Goal: Connect with others: Connect with others

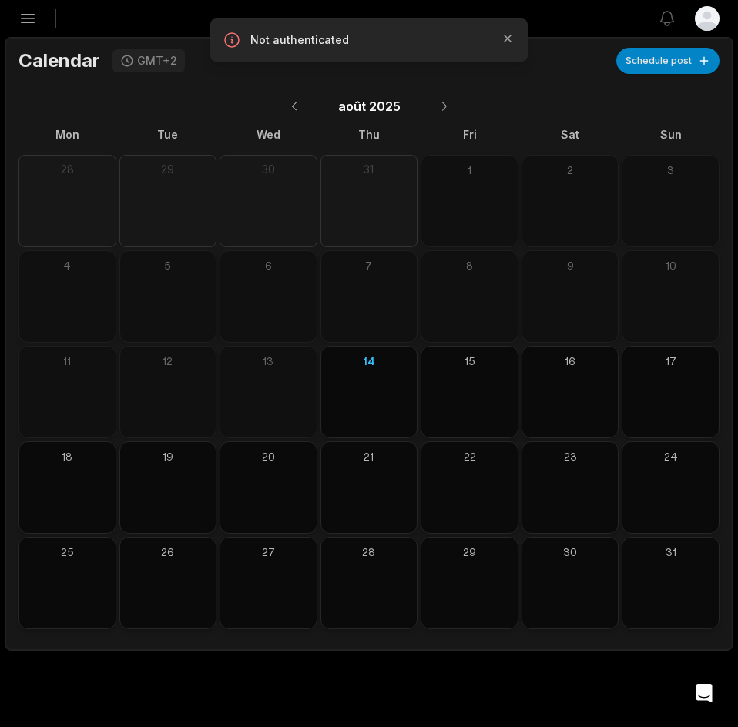
click at [28, 22] on icon "button" at bounding box center [27, 18] width 18 height 18
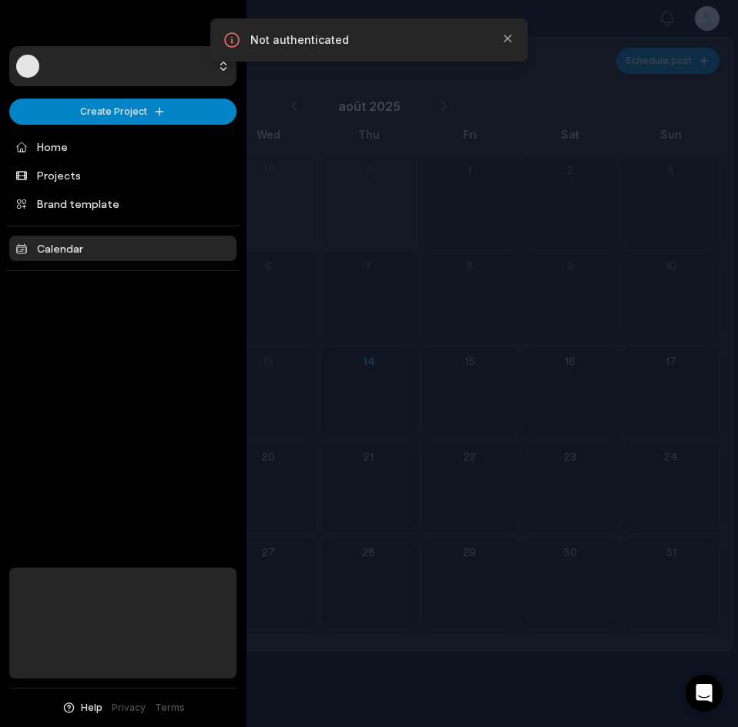
click at [119, 79] on html "Create Project Home Projects Brand template Calendar Help Privacy Terms Open si…" at bounding box center [369, 363] width 738 height 727
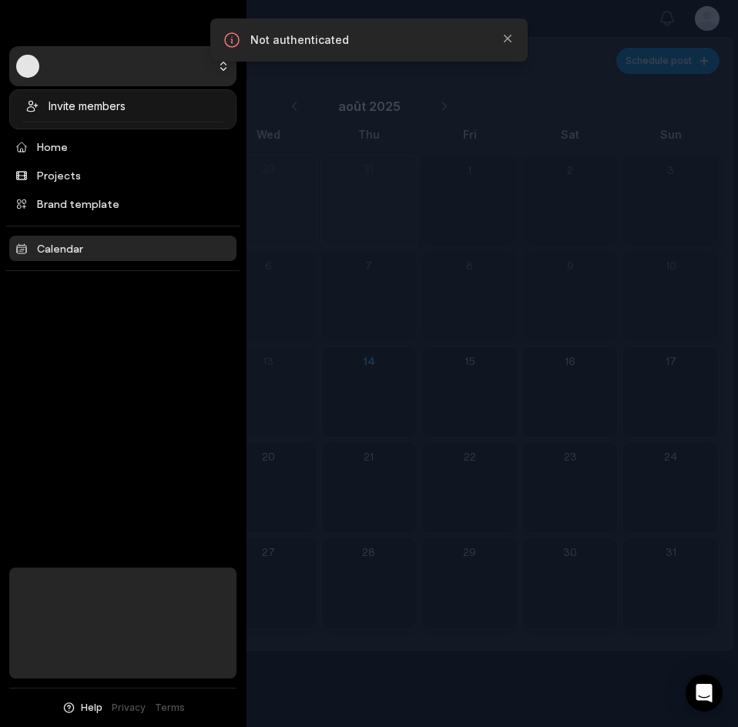
click at [123, 383] on html "Create Project Home Projects Brand template Calendar Help Privacy Terms Open si…" at bounding box center [369, 363] width 738 height 727
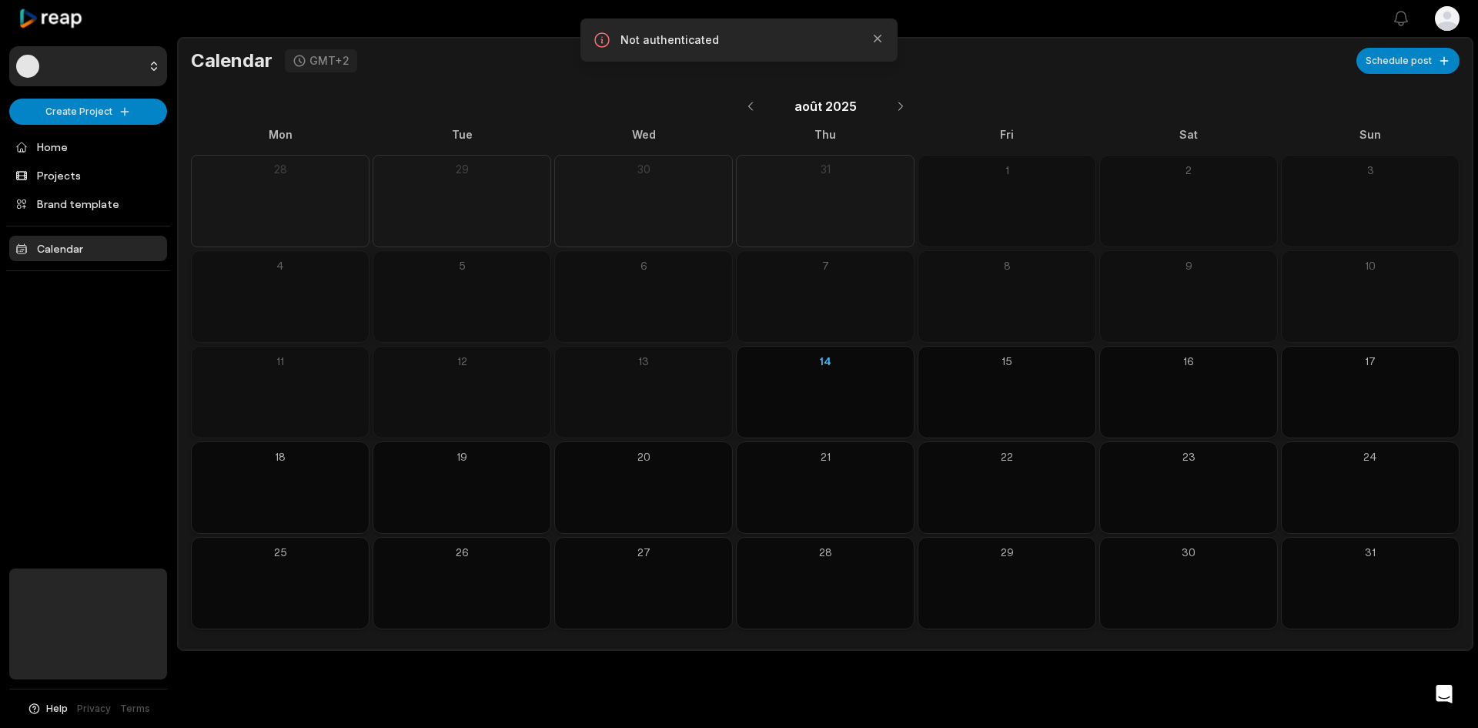
click at [1439, 33] on html "Create Project Home Projects Brand template Calendar Help Privacy Terms Open si…" at bounding box center [739, 364] width 1478 height 728
click at [1389, 70] on span "Settings" at bounding box center [1368, 67] width 41 height 16
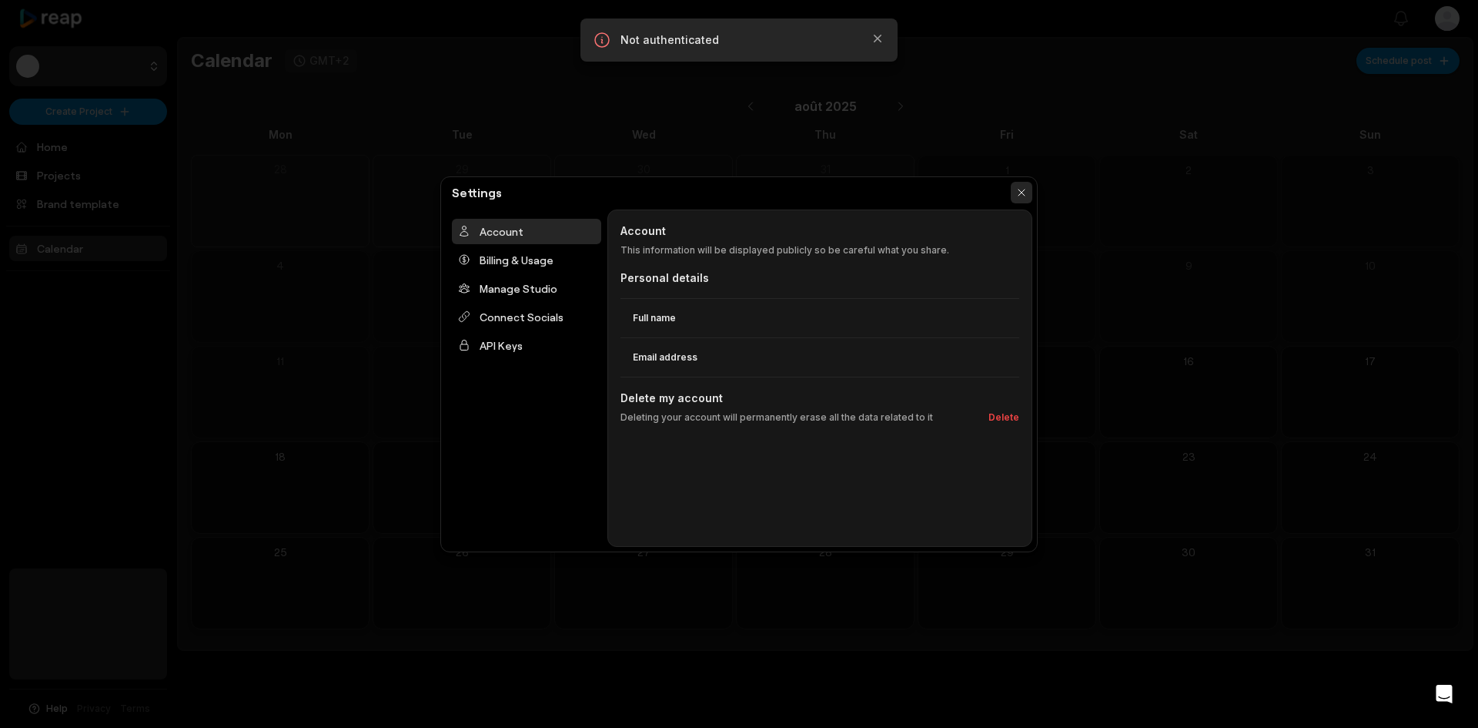
click at [1016, 191] on button "button" at bounding box center [1022, 193] width 22 height 22
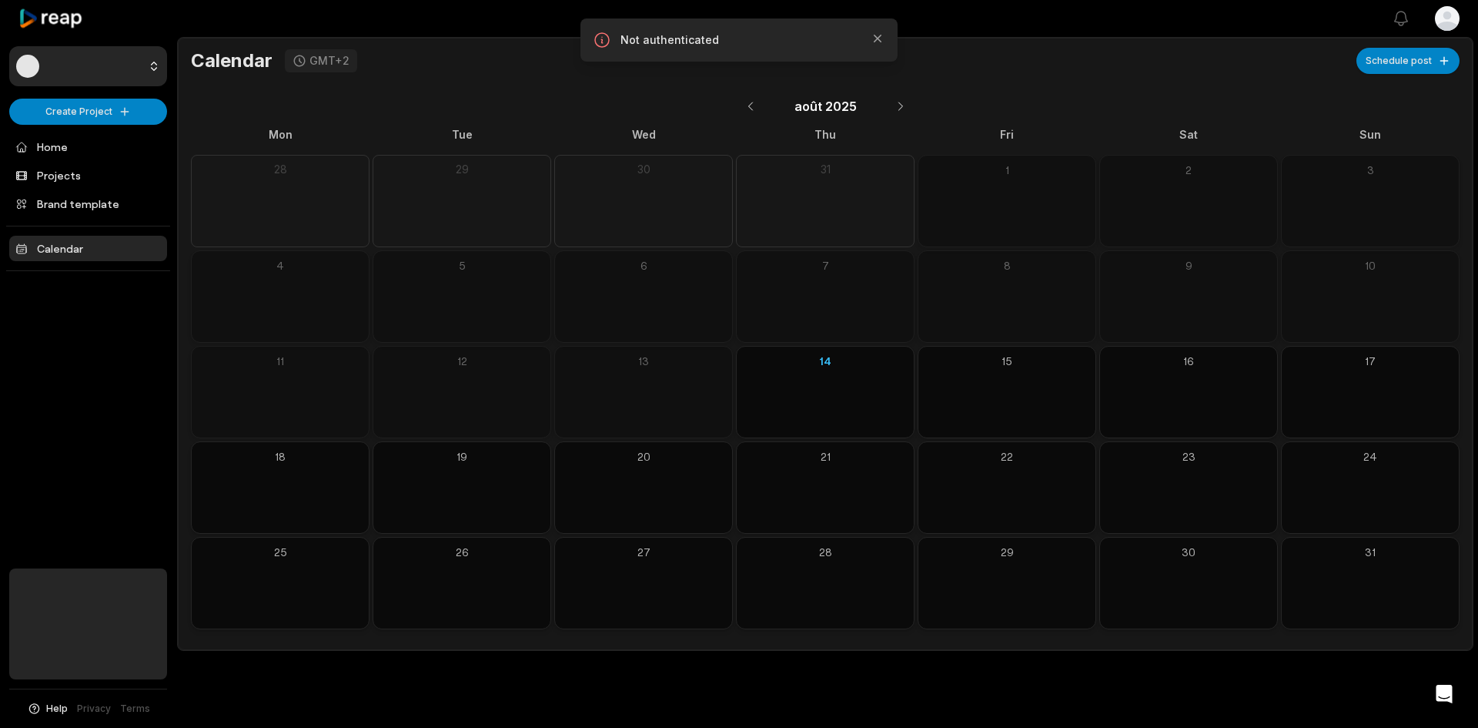
click at [694, 58] on div "Not authenticated Close" at bounding box center [739, 39] width 317 height 43
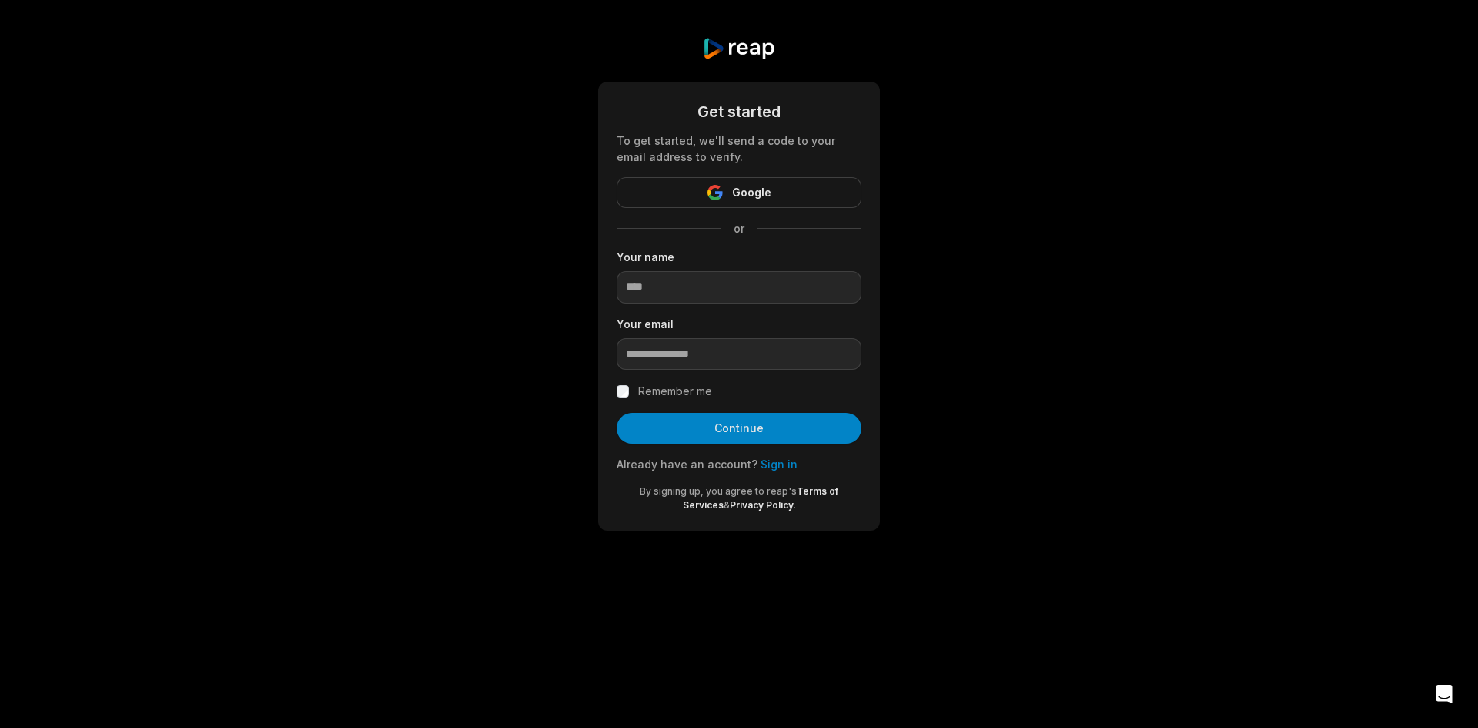
click at [720, 303] on form "Get started To get started, we'll send a code to your email address to verify. …" at bounding box center [739, 306] width 245 height 412
click at [780, 472] on form "Get started To get started, we'll send a code to your email address to verify. …" at bounding box center [739, 306] width 245 height 412
click at [780, 470] on link "Sign in" at bounding box center [779, 463] width 37 height 13
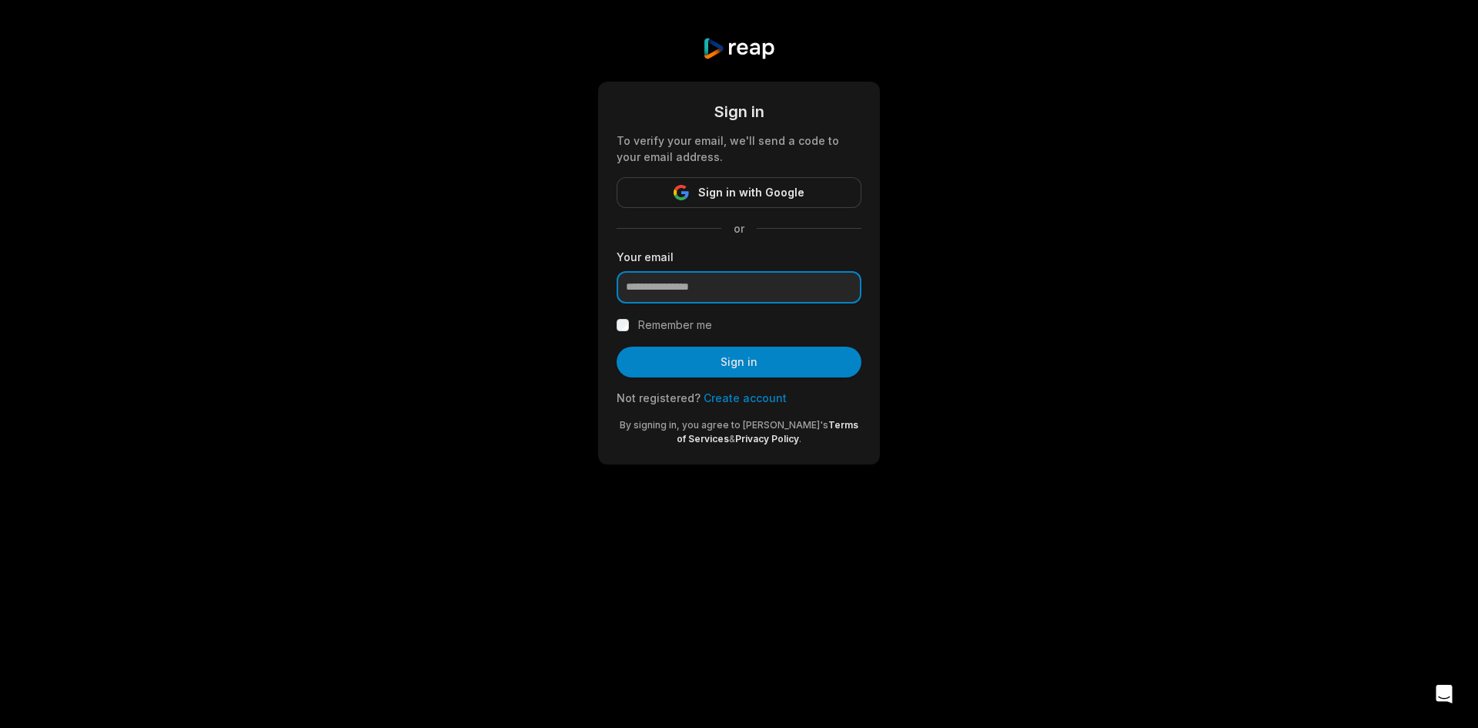
click at [754, 286] on input "email" at bounding box center [739, 287] width 245 height 32
click at [743, 398] on link "Create account" at bounding box center [745, 397] width 83 height 13
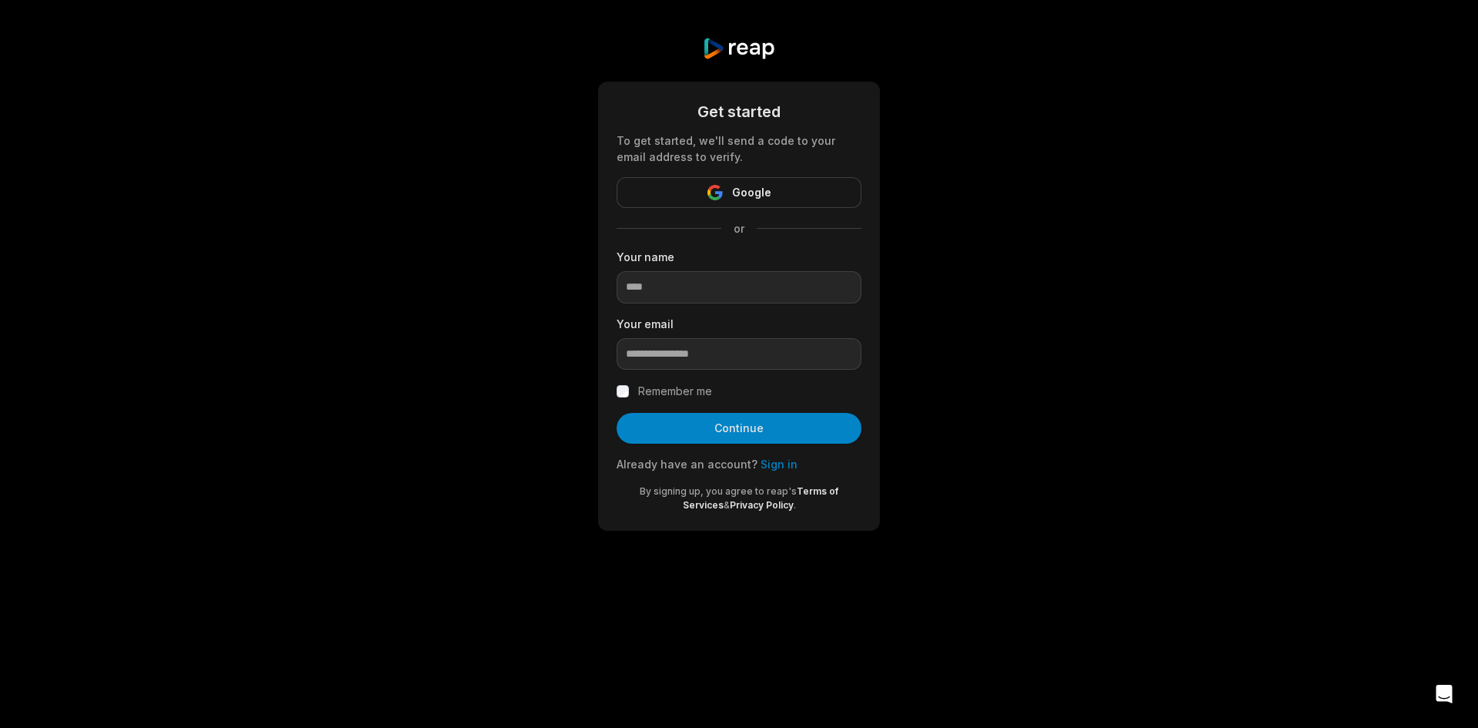
click at [776, 468] on link "Sign in" at bounding box center [779, 463] width 37 height 13
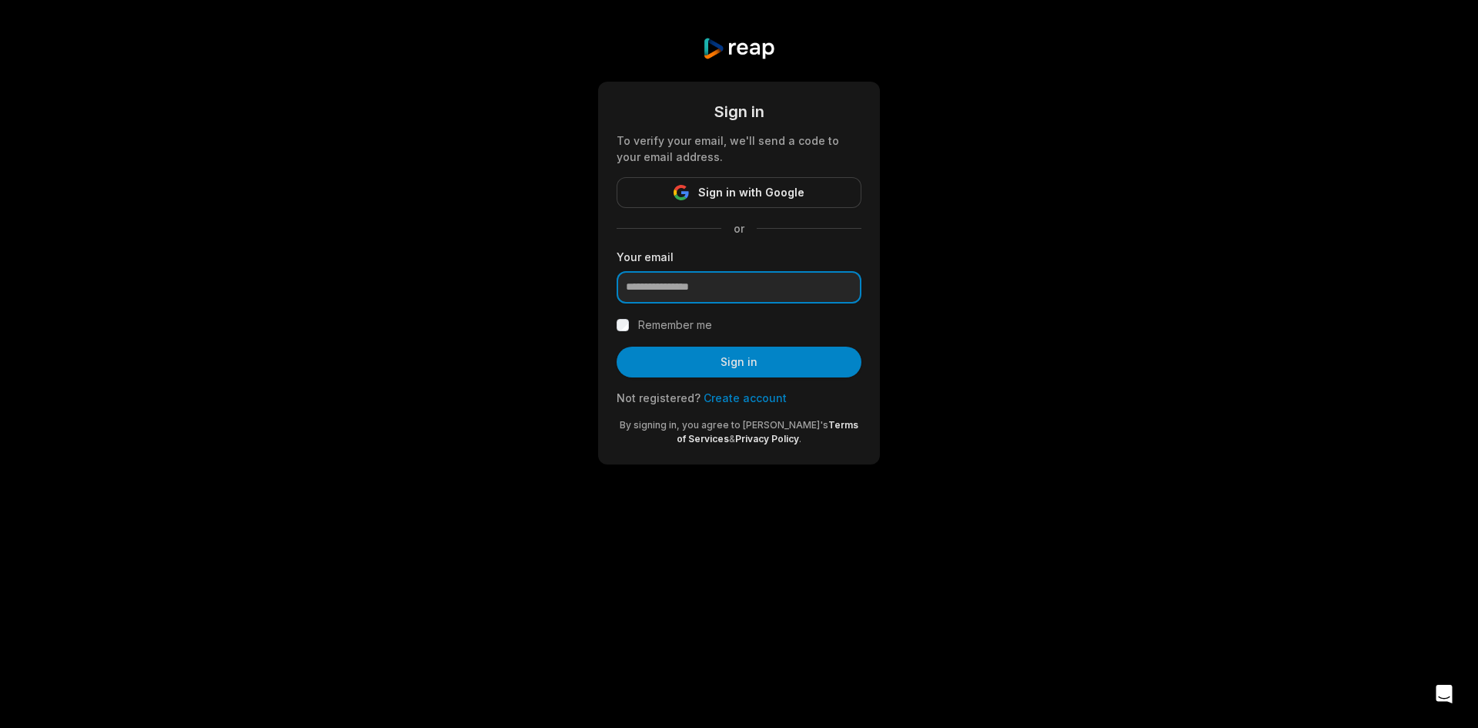
click at [730, 286] on input "email" at bounding box center [739, 287] width 245 height 32
paste input "**********"
drag, startPoint x: 550, startPoint y: 269, endPoint x: 537, endPoint y: 269, distance: 13.1
click at [537, 269] on div "**********" at bounding box center [739, 250] width 1478 height 501
paste input "**********"
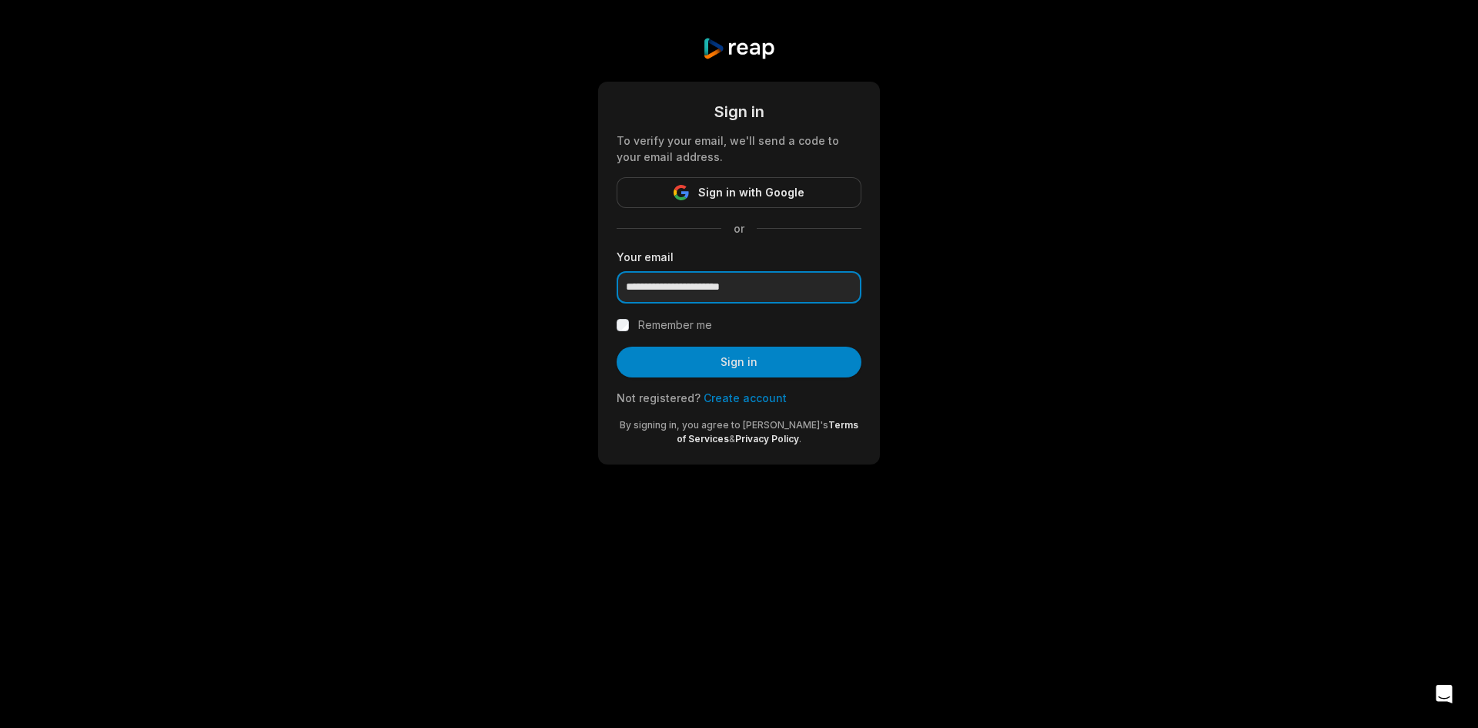
type input "**********"
click at [634, 325] on div "Remember me" at bounding box center [739, 325] width 245 height 18
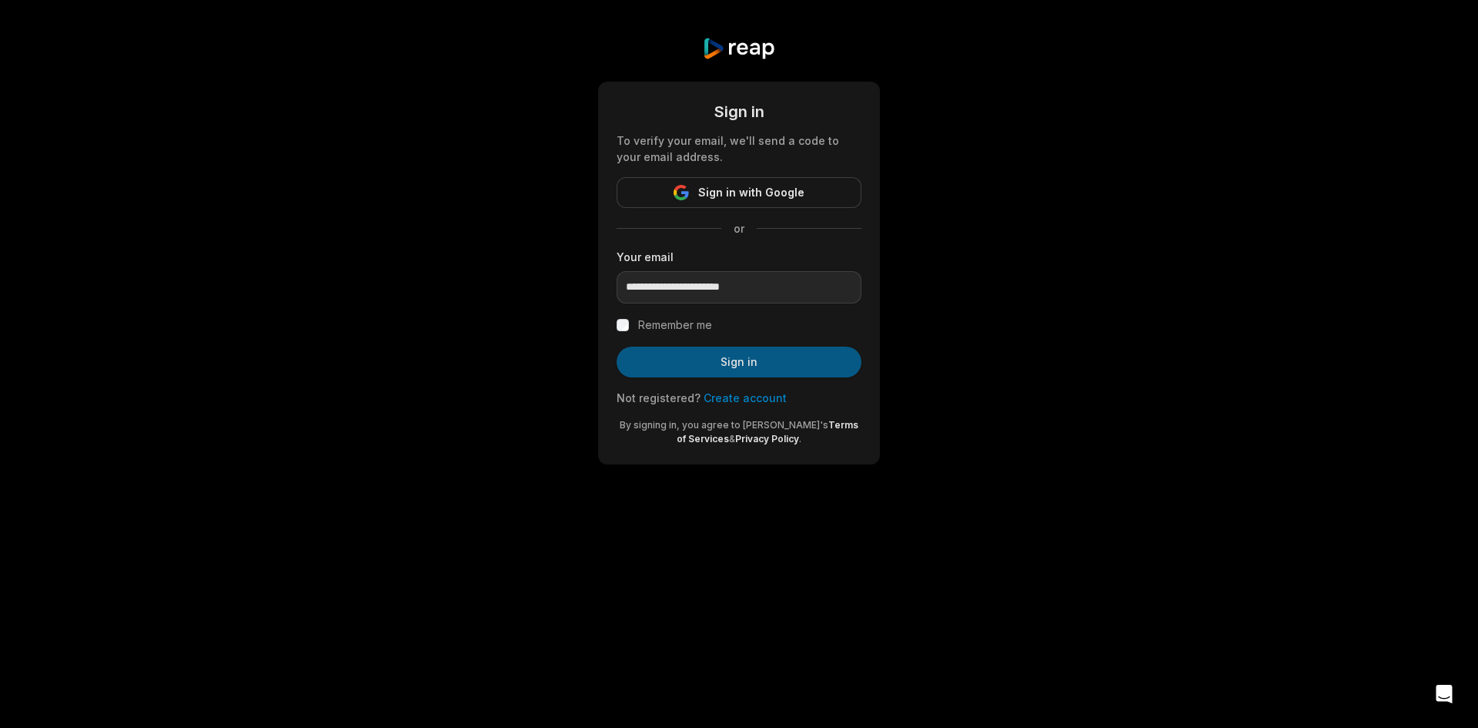
click at [675, 354] on button "Sign in" at bounding box center [739, 361] width 245 height 31
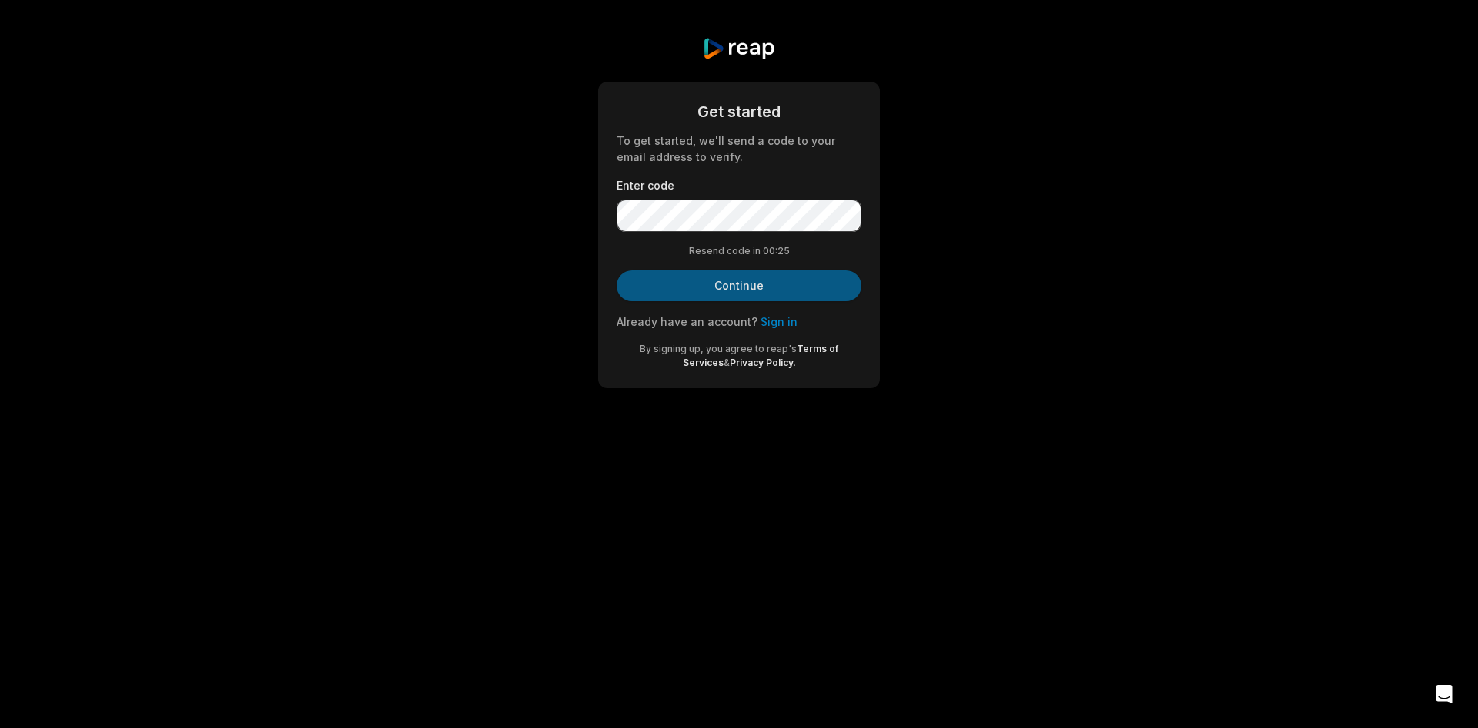
click at [769, 286] on button "Continue" at bounding box center [739, 285] width 245 height 31
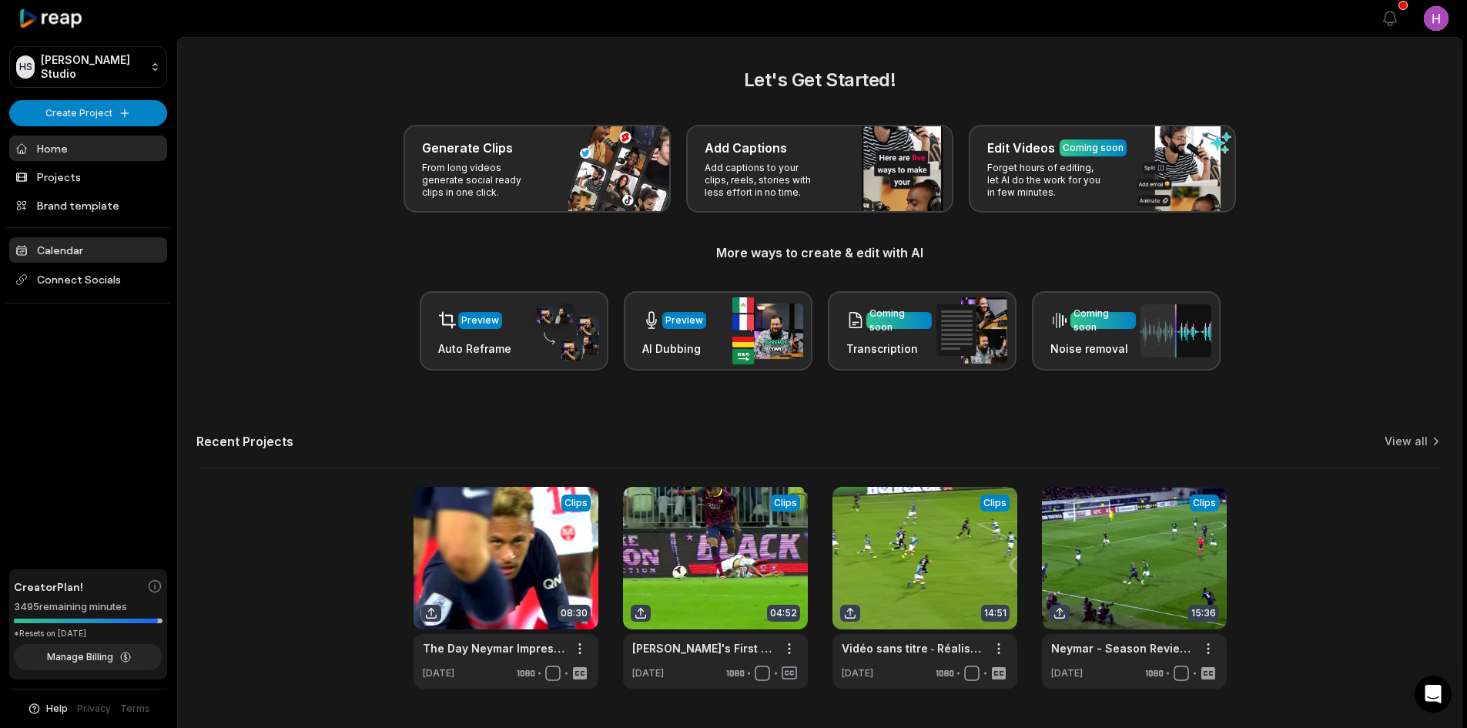
click at [85, 249] on link "Calendar" at bounding box center [88, 249] width 158 height 25
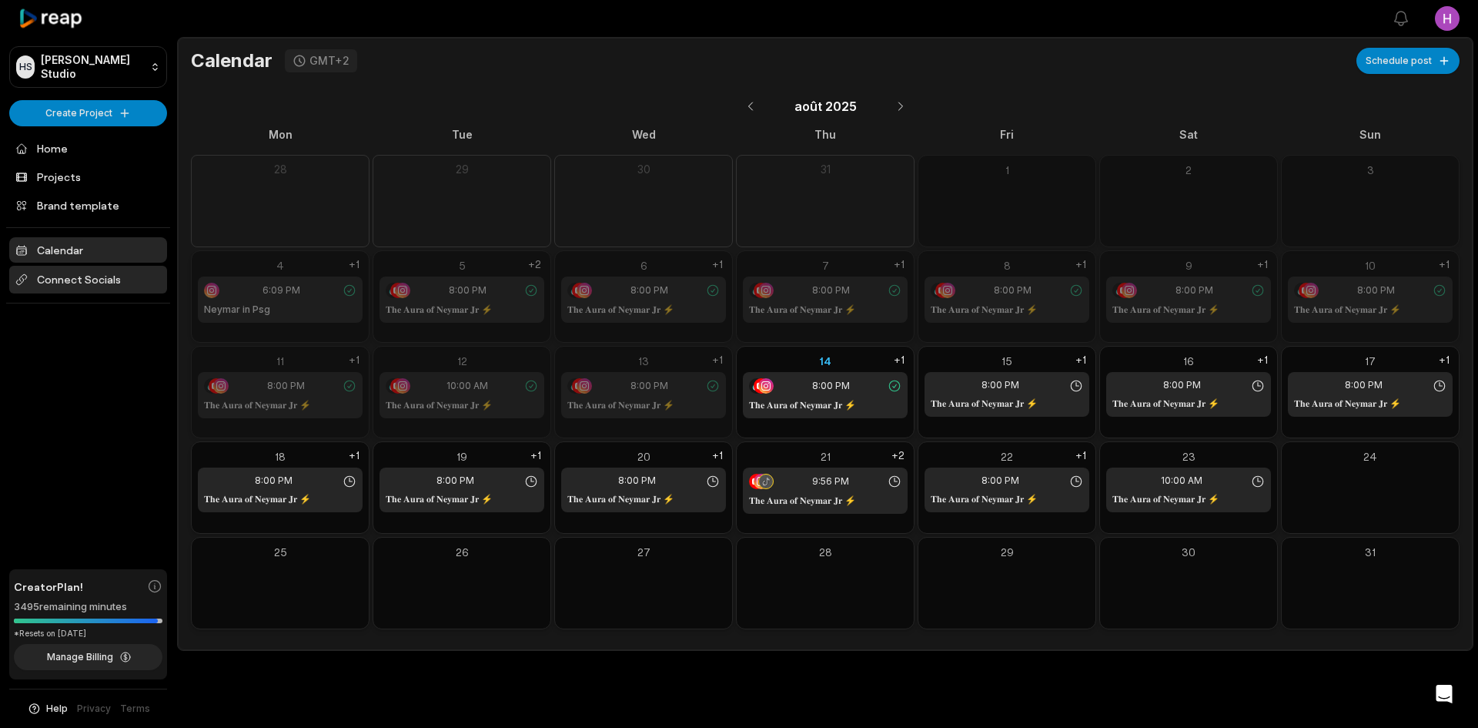
click at [32, 271] on span "Connect Socials" at bounding box center [88, 280] width 158 height 28
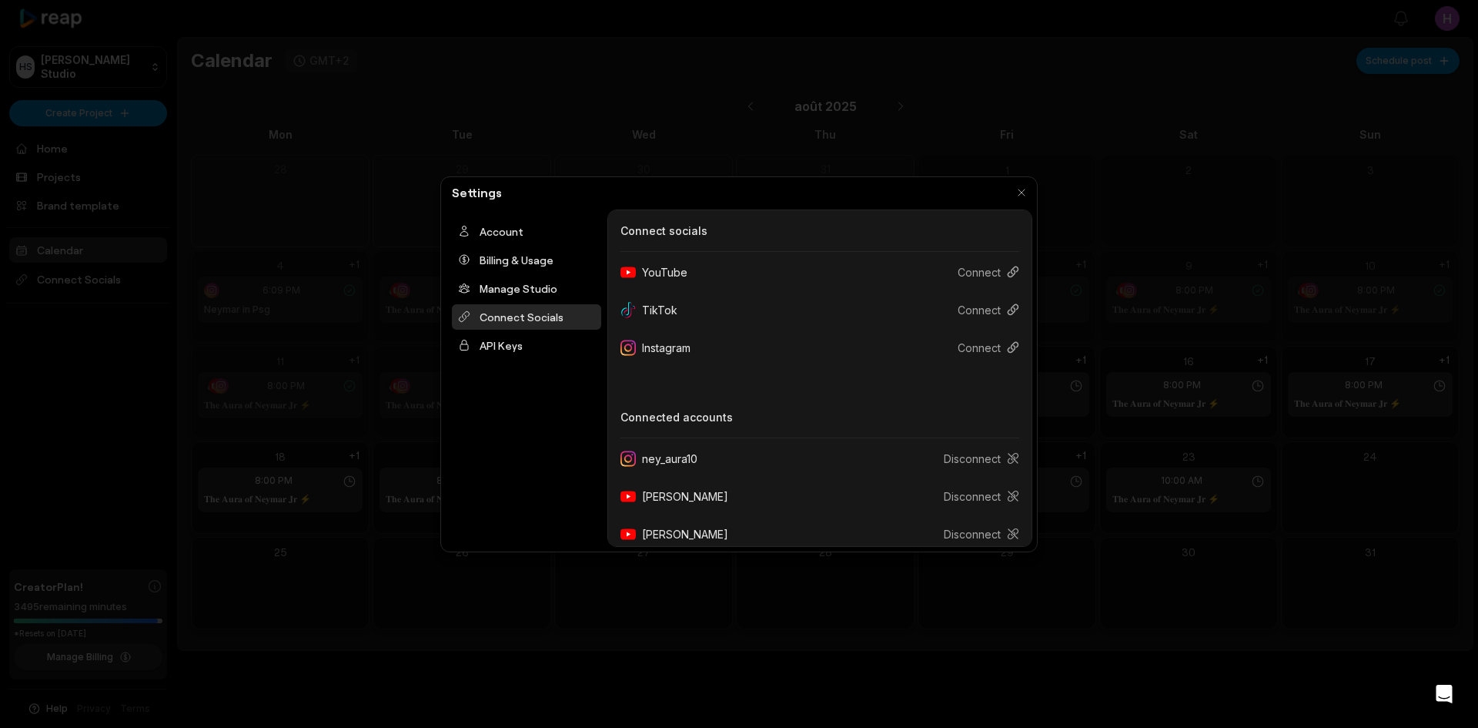
click at [1030, 193] on button "button" at bounding box center [1022, 193] width 22 height 22
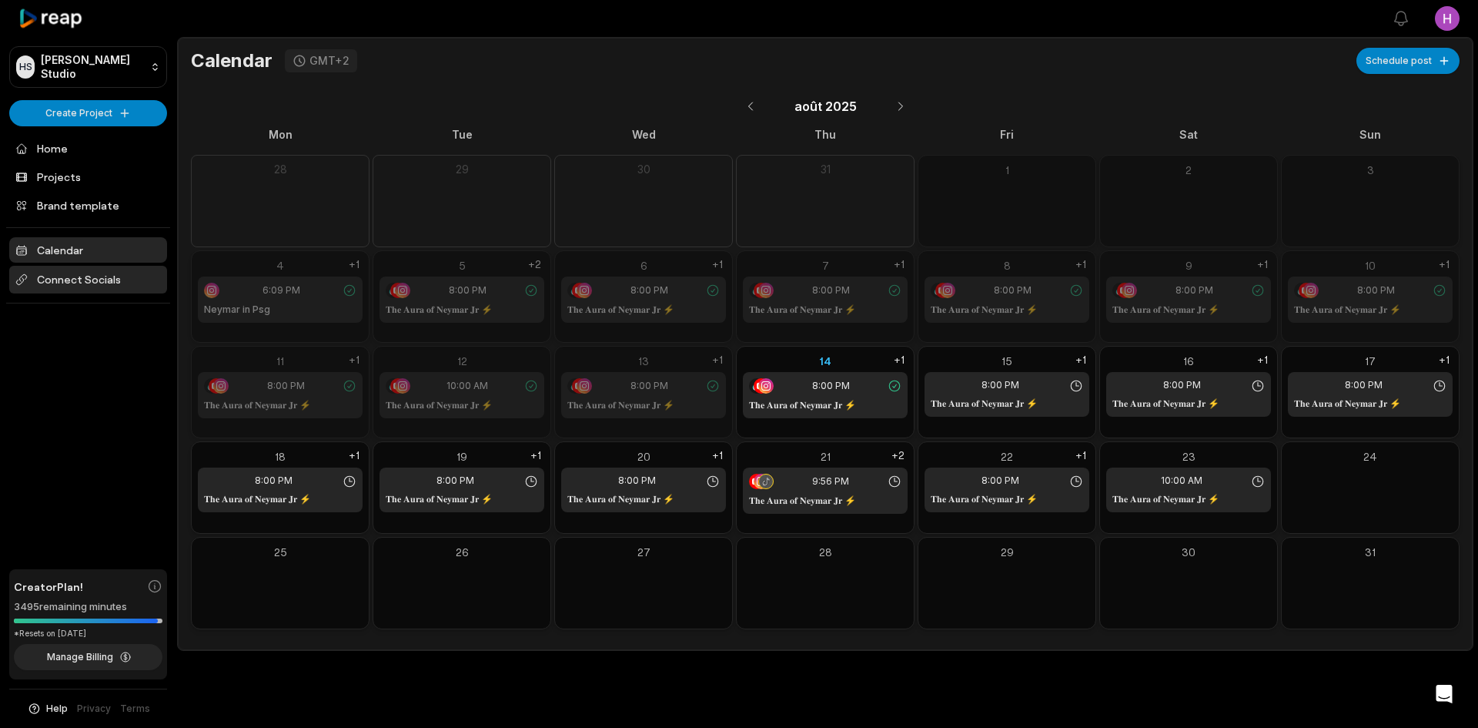
click at [95, 279] on span "Connect Socials" at bounding box center [88, 280] width 158 height 28
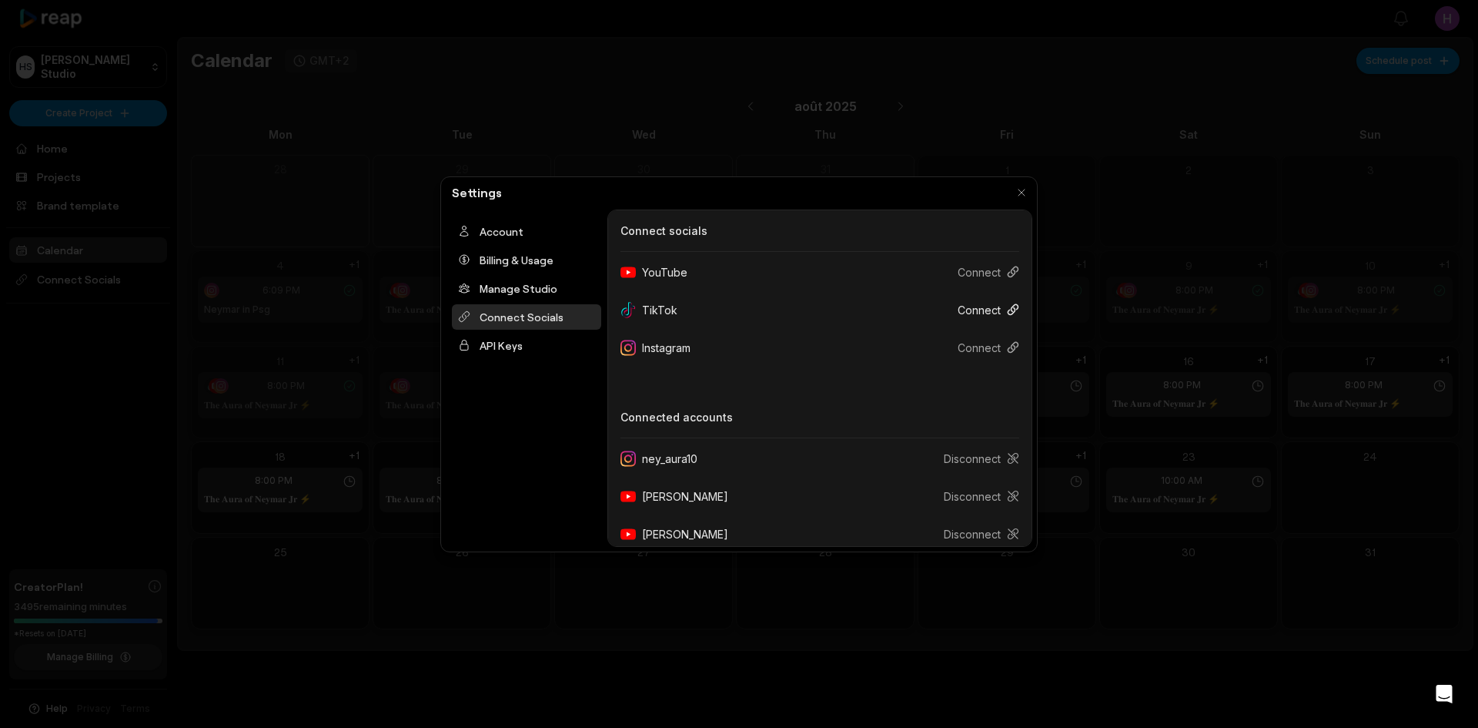
click at [985, 310] on button "Connect" at bounding box center [982, 310] width 74 height 28
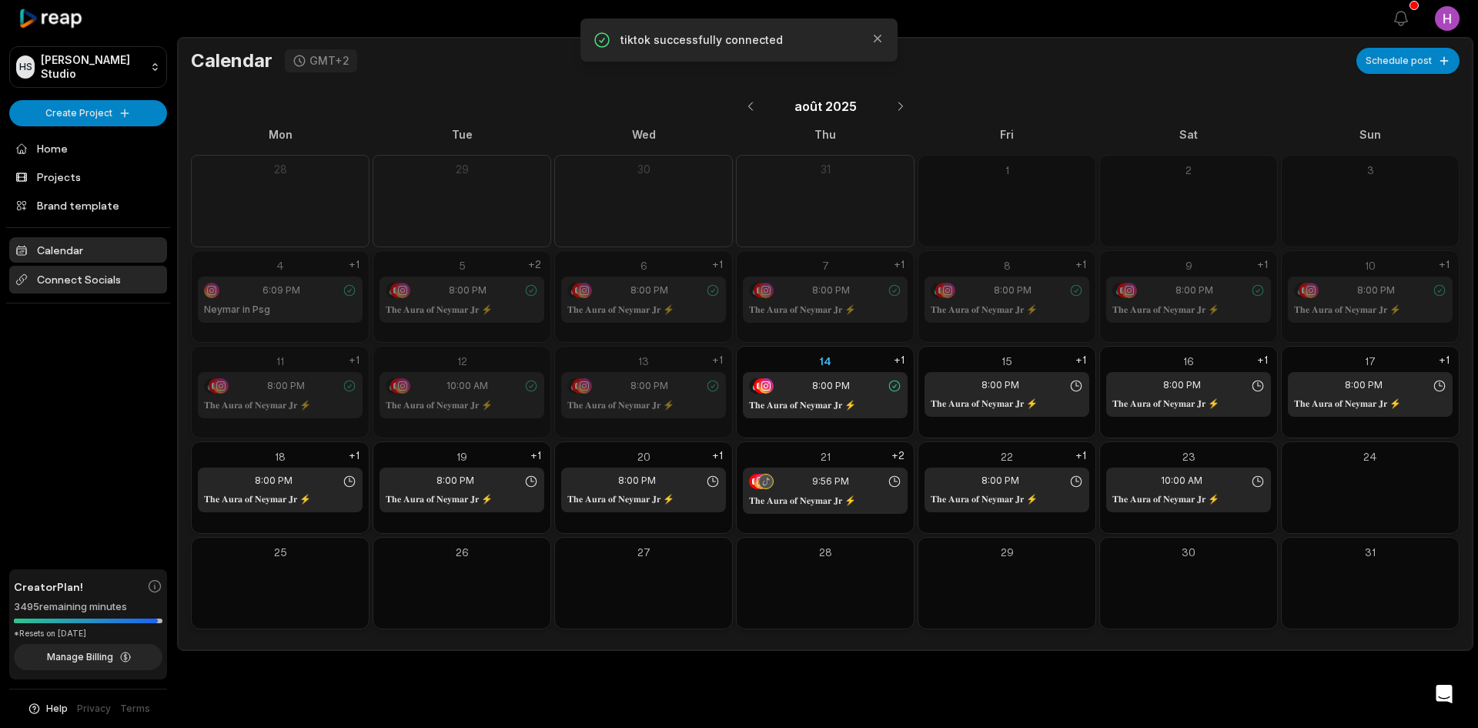
click at [62, 266] on span "Connect Socials" at bounding box center [88, 280] width 158 height 28
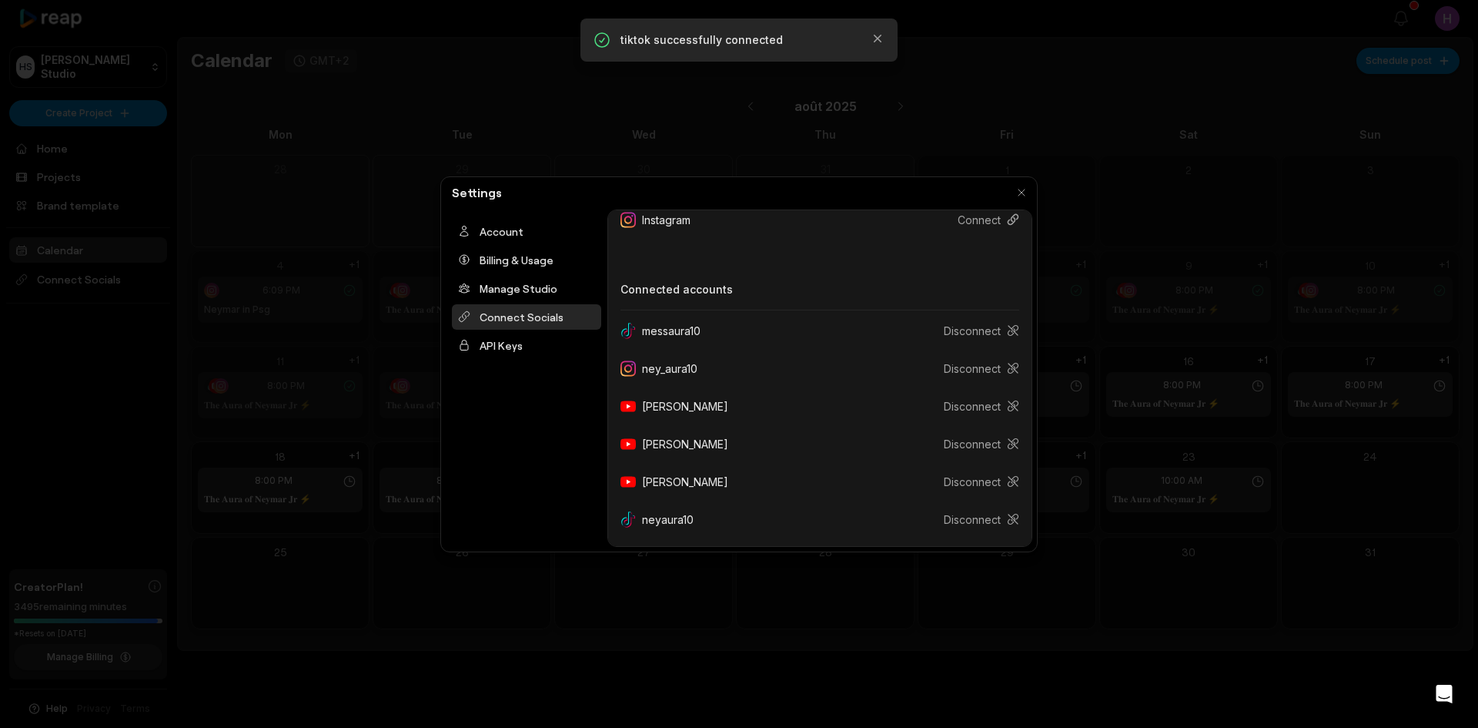
scroll to position [51, 0]
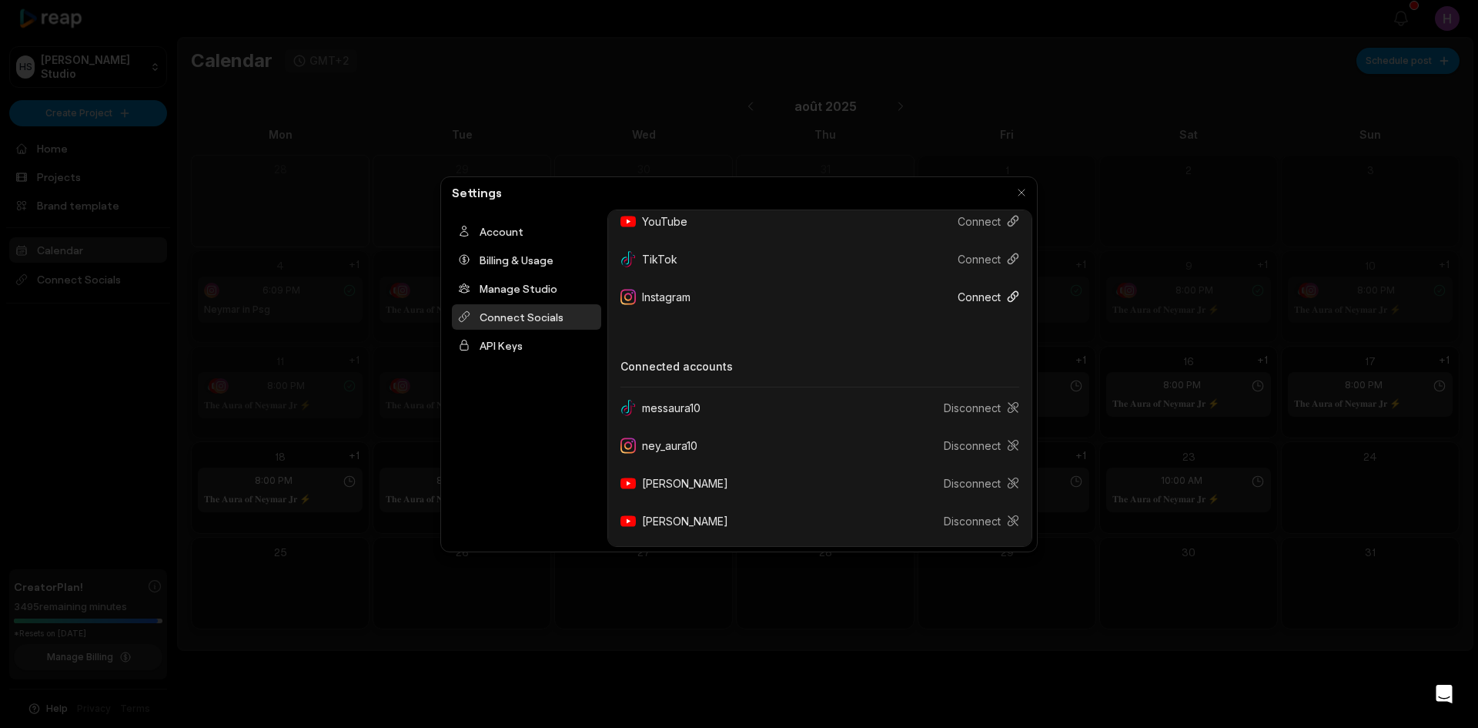
click at [970, 291] on button "Connect" at bounding box center [982, 297] width 74 height 28
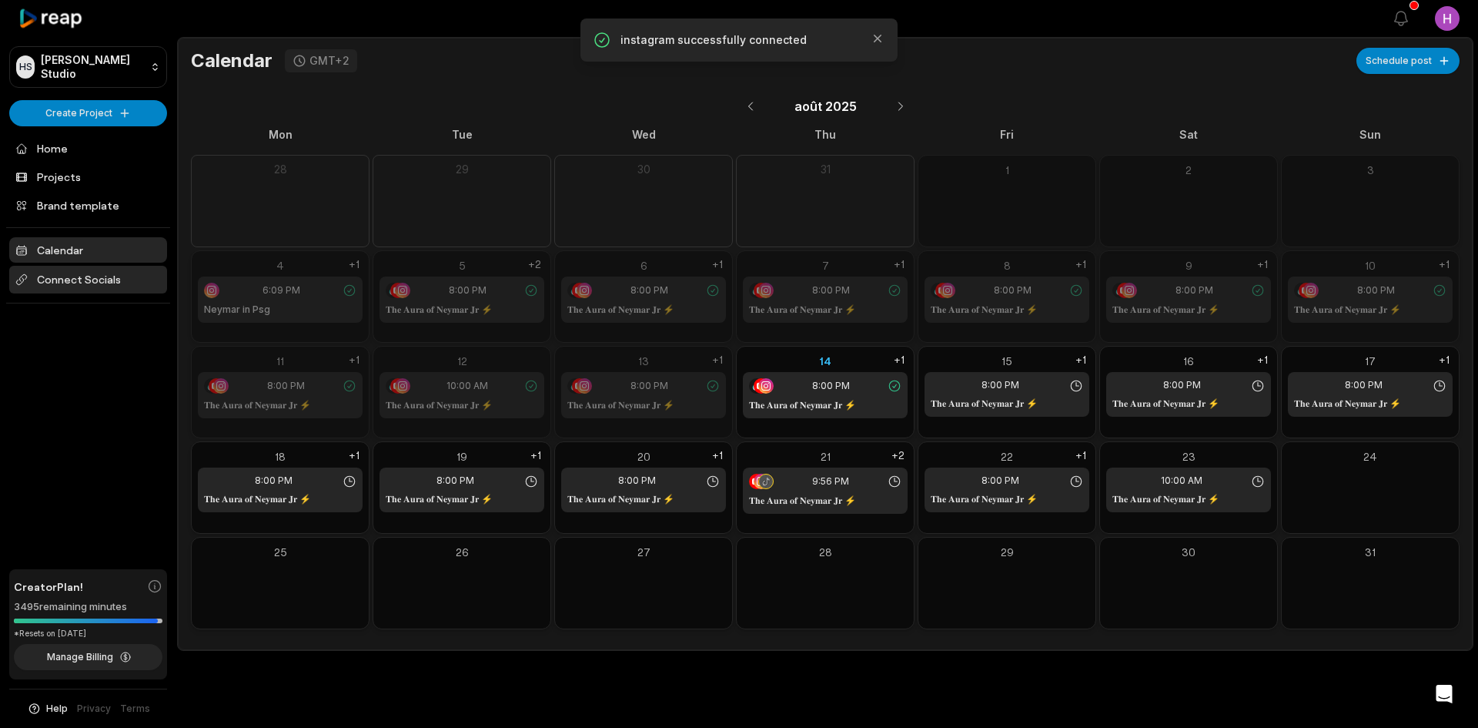
click at [124, 276] on span "Connect Socials" at bounding box center [88, 280] width 158 height 28
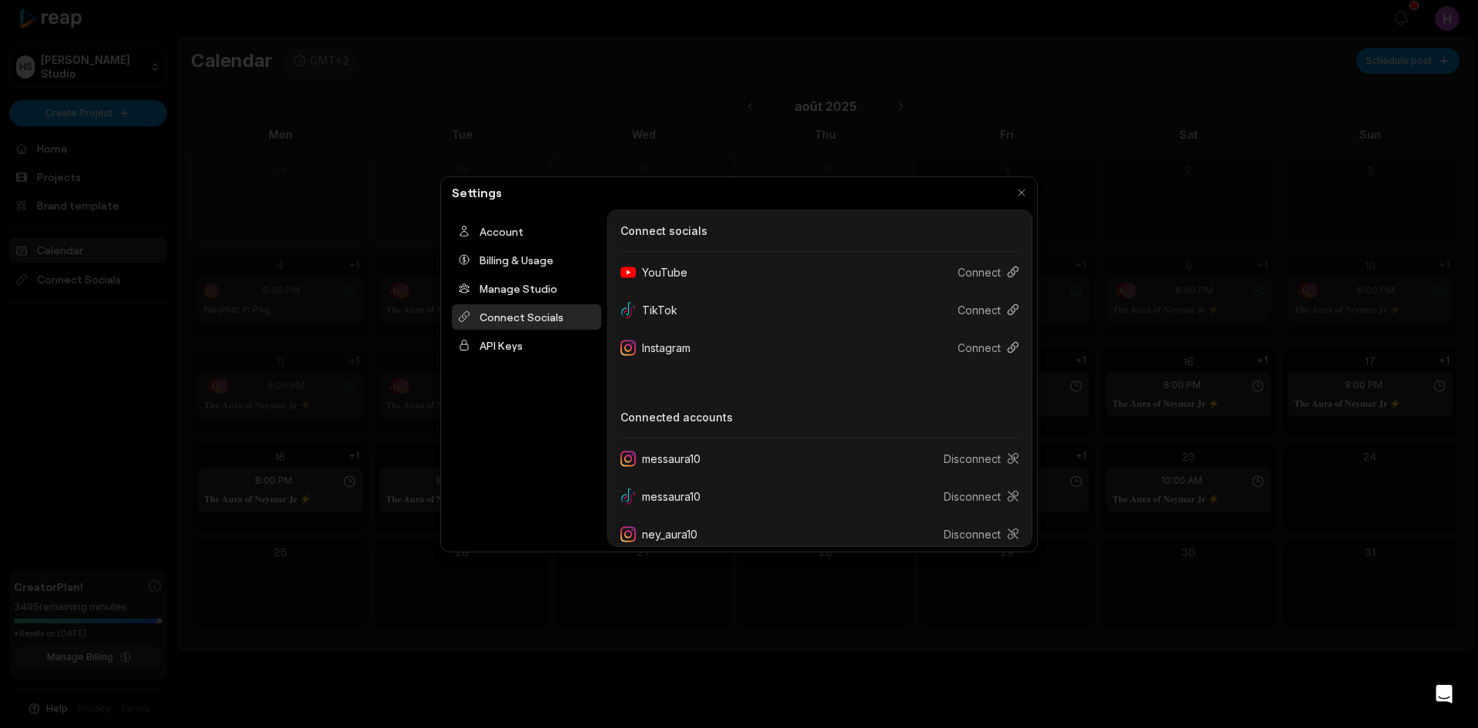
scroll to position [166, 0]
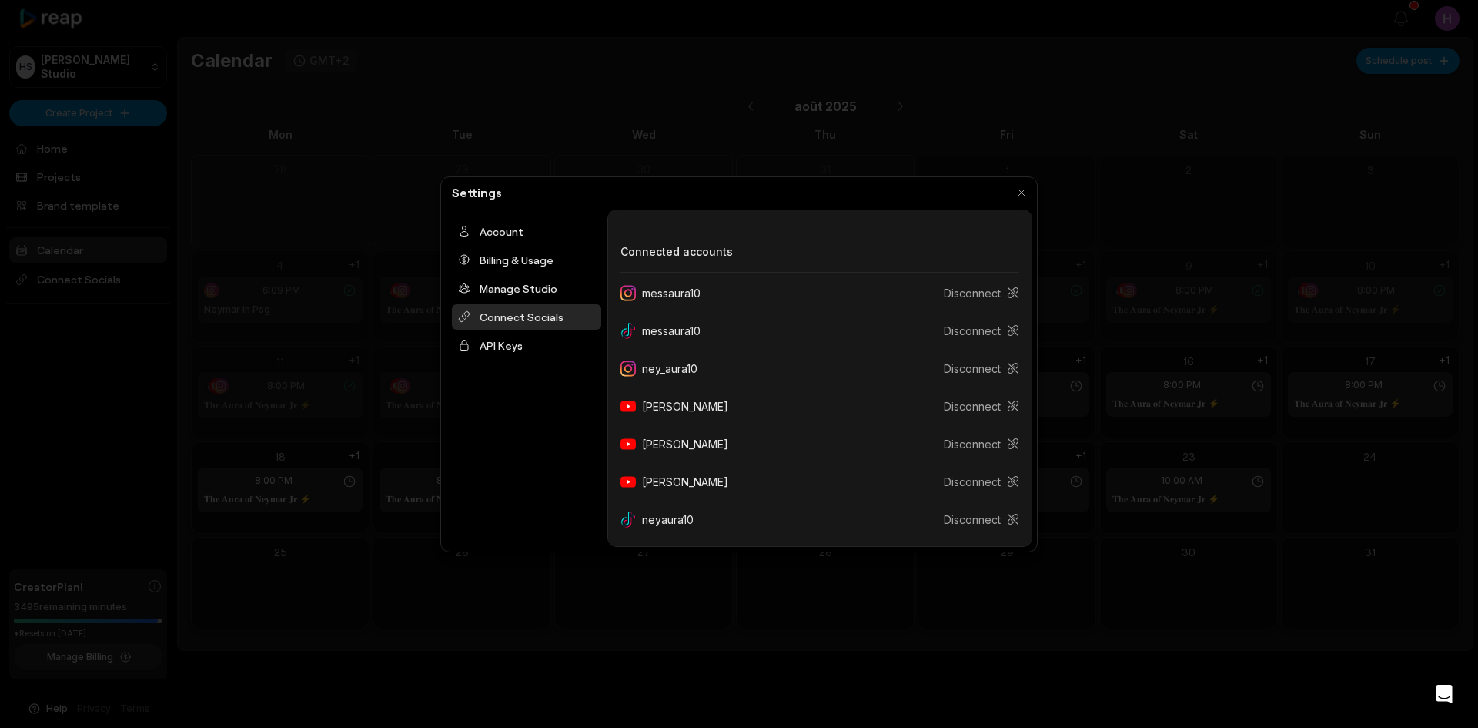
click at [971, 101] on div at bounding box center [739, 364] width 1478 height 728
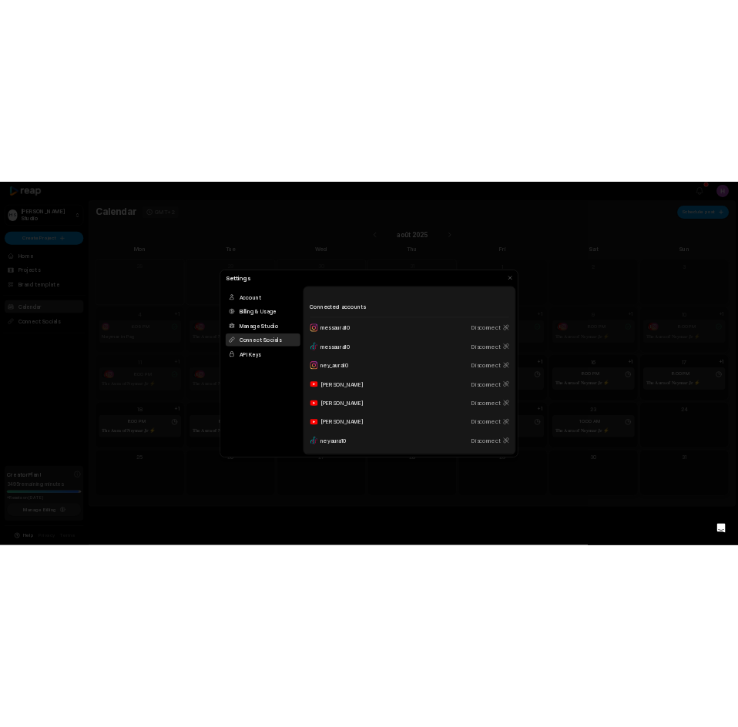
scroll to position [0, 0]
